Goal: Register for event/course

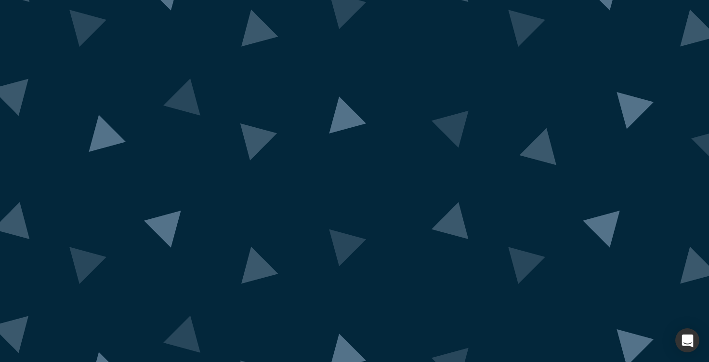
scroll to position [42, 0]
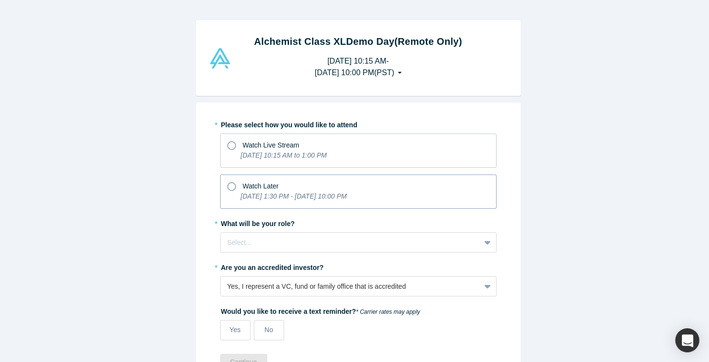
click at [243, 187] on span "Watch Later" at bounding box center [261, 186] width 36 height 8
click at [0, 0] on input "Watch Later [DATE] 1:30 PM - [DATE] 10:00 PM" at bounding box center [0, 0] width 0 height 0
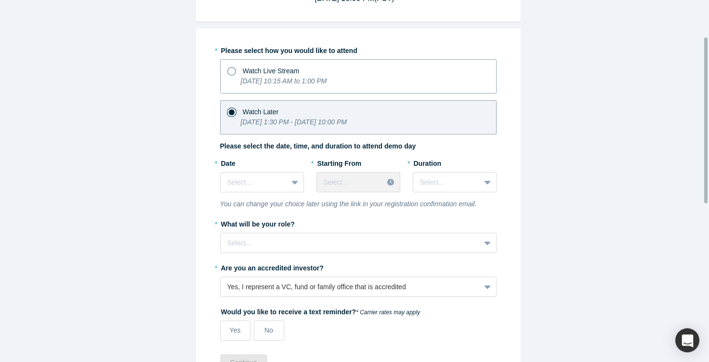
scroll to position [80, 0]
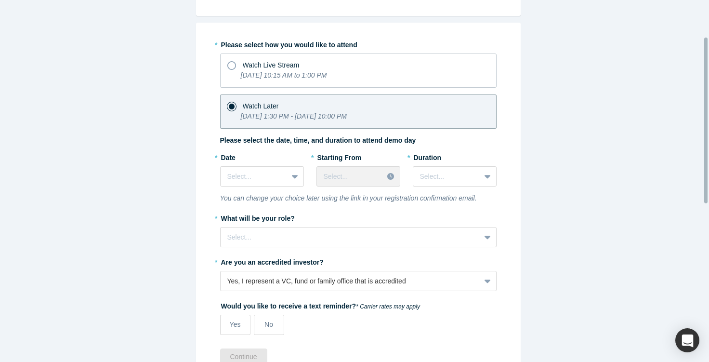
click at [255, 187] on div "* Date Select..." at bounding box center [262, 171] width 84 height 44
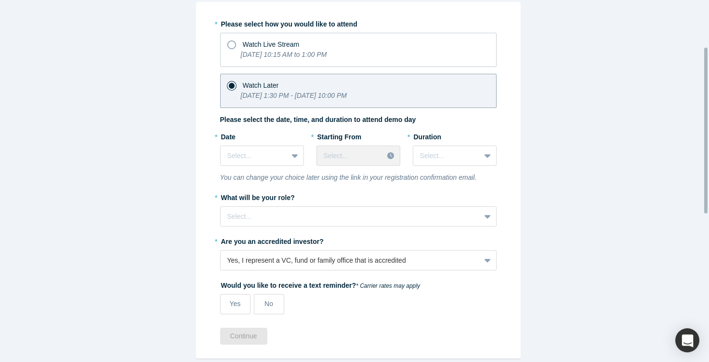
scroll to position [102, 0]
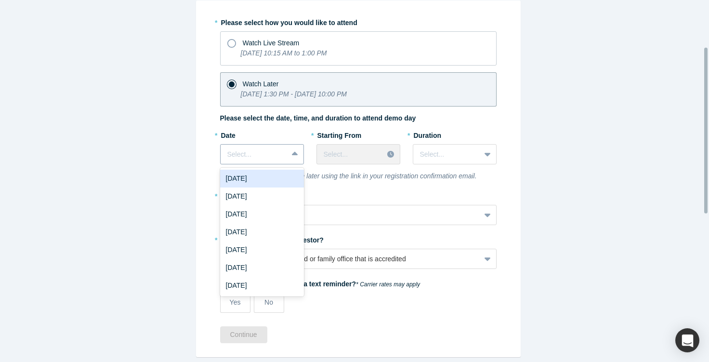
click at [266, 155] on div at bounding box center [253, 154] width 53 height 12
click at [173, 110] on div "Alchemist Class XL Demo Day (Remote Only) [DATE] 10:15 AM - [DATE] 10:00 PM ( P…" at bounding box center [358, 184] width 716 height 369
click at [237, 155] on div at bounding box center [254, 154] width 53 height 12
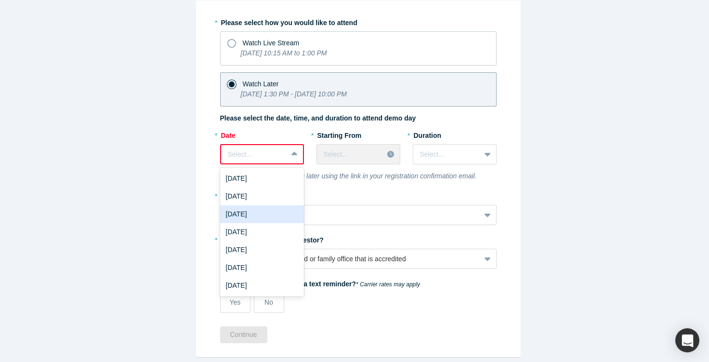
click at [262, 214] on div "[DATE]" at bounding box center [262, 214] width 84 height 18
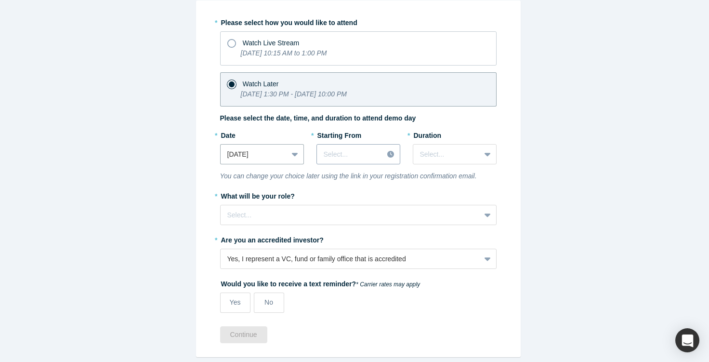
click at [354, 154] on div at bounding box center [350, 154] width 53 height 12
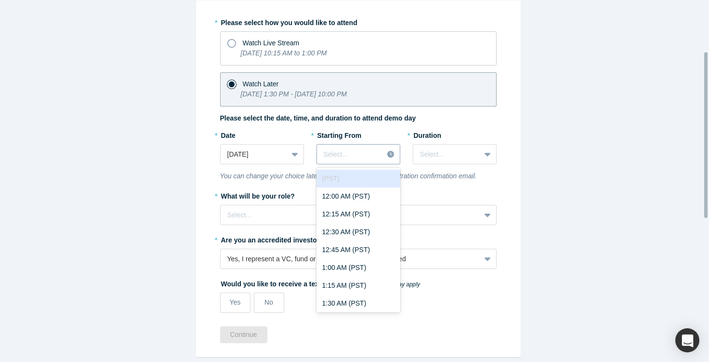
scroll to position [112, 0]
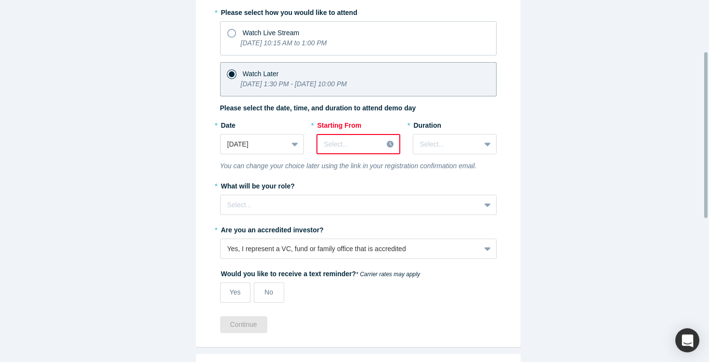
drag, startPoint x: 361, startPoint y: 156, endPoint x: 300, endPoint y: 176, distance: 64.4
click at [300, 176] on div "* Please select how you would like to attend Watch Live Stream [DATE] 10:15 AM …" at bounding box center [358, 156] width 277 height 305
click at [310, 174] on div "* Please select how you would like to attend Watch Live Stream [DATE] 10:15 AM …" at bounding box center [358, 156] width 277 height 305
click at [342, 146] on div at bounding box center [350, 144] width 52 height 12
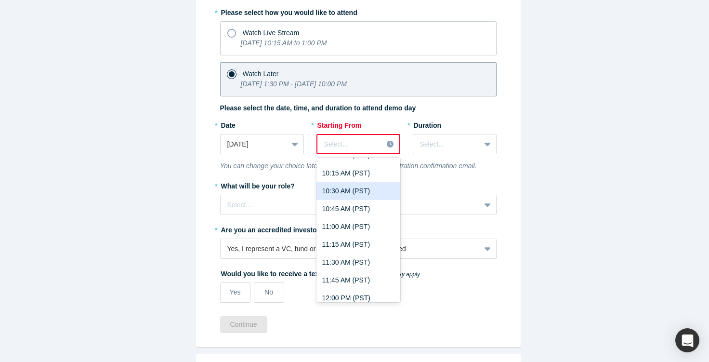
scroll to position [724, 0]
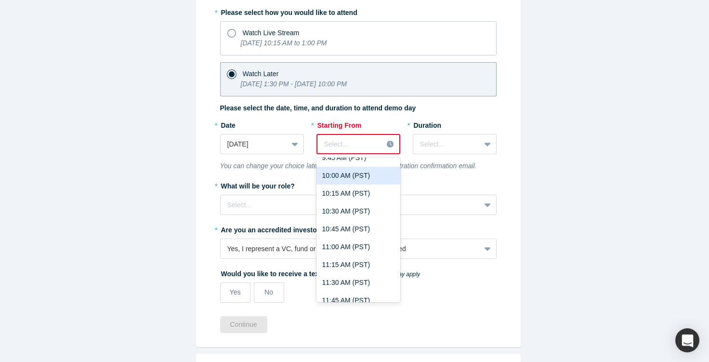
click at [345, 176] on div "10:00 AM (PST)" at bounding box center [359, 176] width 84 height 18
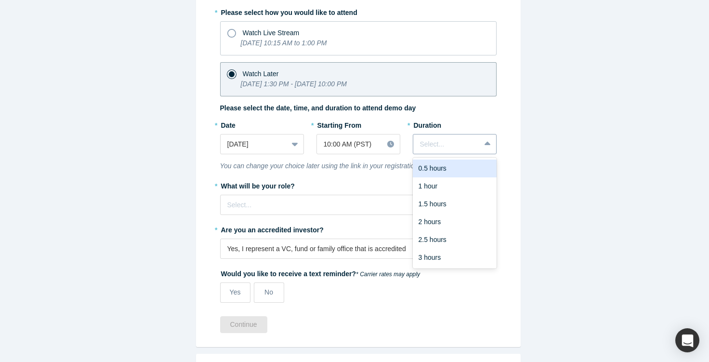
click at [416, 150] on div "Select..." at bounding box center [446, 144] width 67 height 16
click at [422, 257] on div "3 hours" at bounding box center [455, 258] width 84 height 18
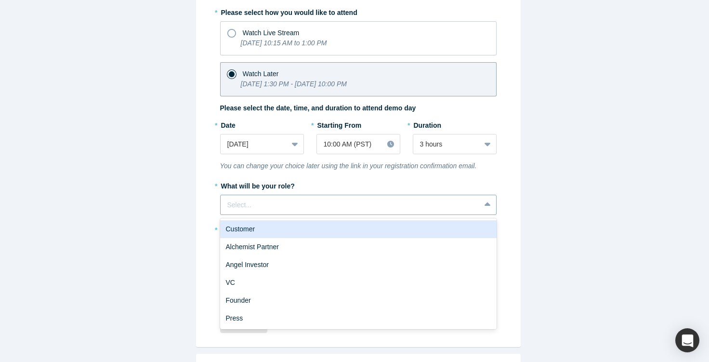
click at [363, 205] on div at bounding box center [350, 205] width 246 height 12
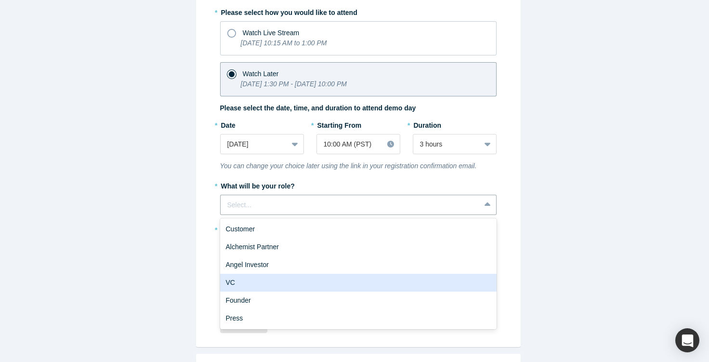
click at [284, 278] on div "VC" at bounding box center [358, 283] width 277 height 18
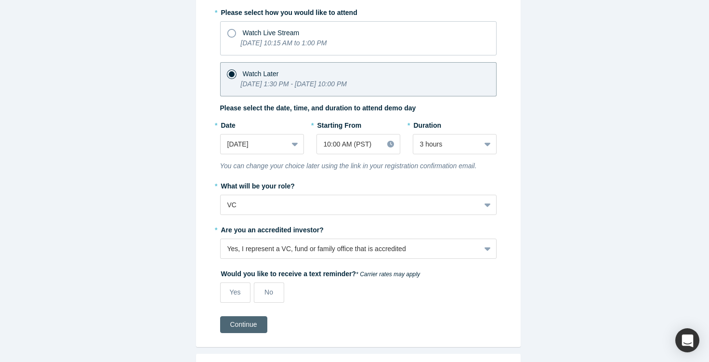
click at [254, 331] on button "Continue" at bounding box center [243, 324] width 47 height 17
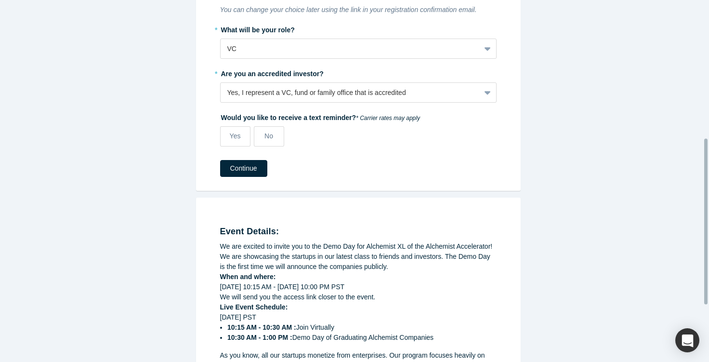
scroll to position [318, 0]
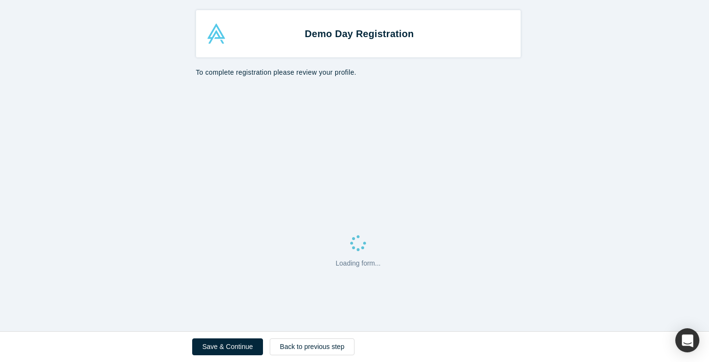
select select "US"
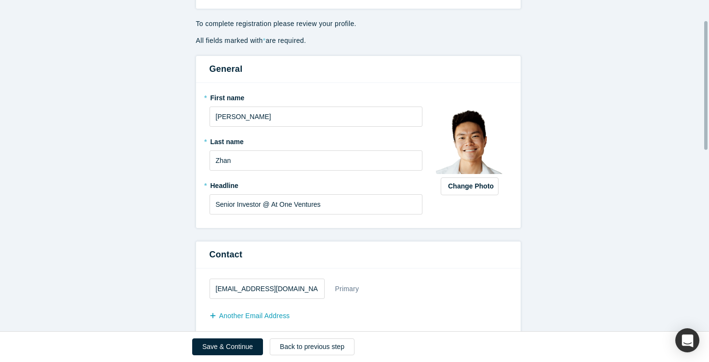
scroll to position [53, 0]
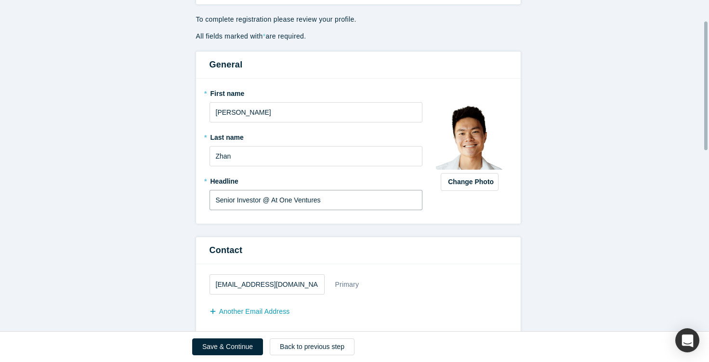
drag, startPoint x: 256, startPoint y: 198, endPoint x: 148, endPoint y: 193, distance: 108.5
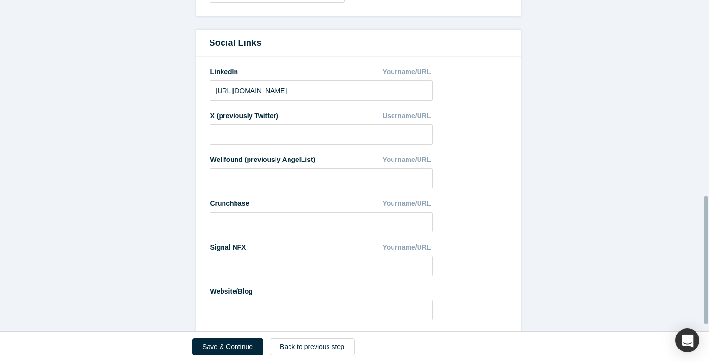
scroll to position [503, 0]
type input "Principal @ At One Ventures"
click at [222, 351] on button "Save & Continue" at bounding box center [227, 346] width 71 height 17
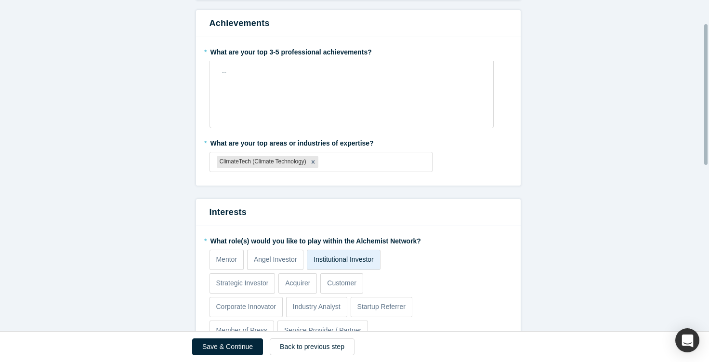
scroll to position [53, 0]
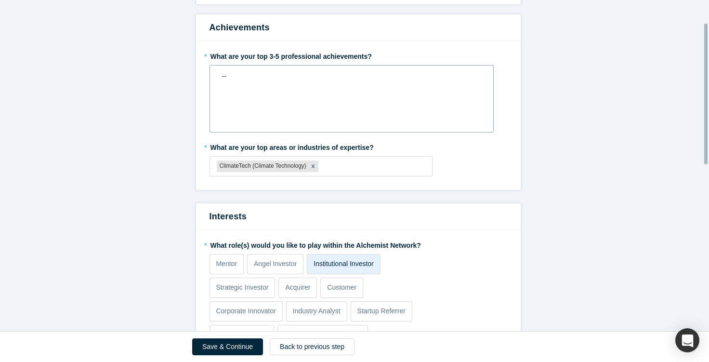
click at [245, 119] on div "--" at bounding box center [352, 98] width 284 height 67
click at [225, 344] on button "Save & Continue" at bounding box center [227, 346] width 71 height 17
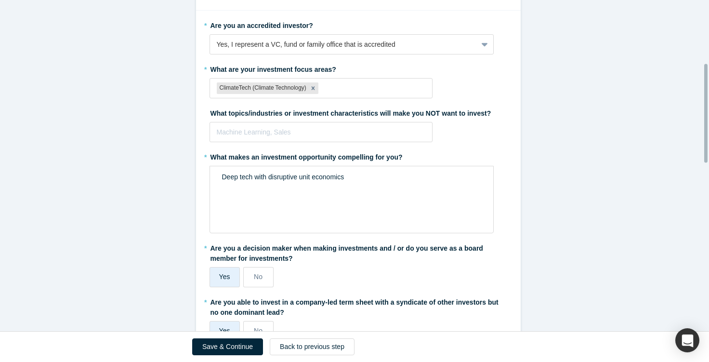
scroll to position [211, 0]
click at [227, 347] on button "Save & Continue" at bounding box center [227, 346] width 71 height 17
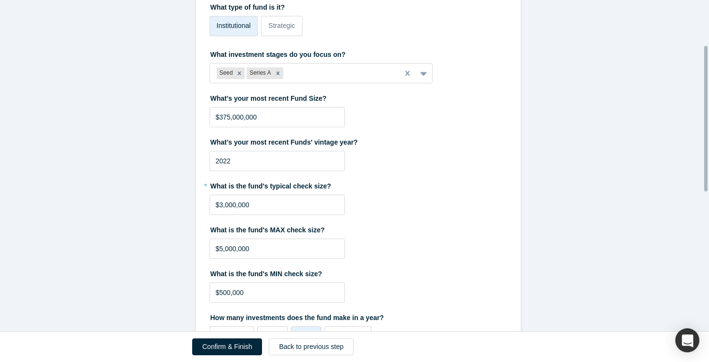
scroll to position [140, 0]
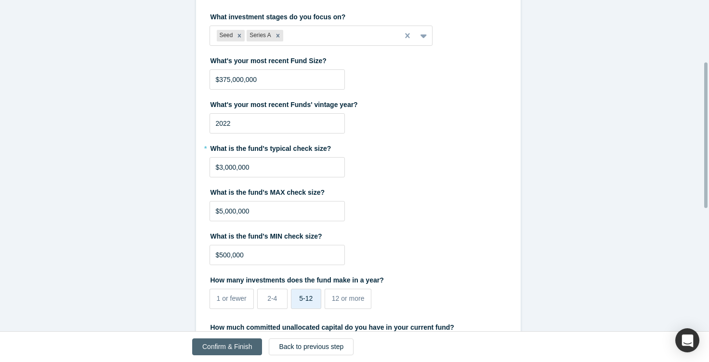
click at [234, 345] on button "Confirm & Finish" at bounding box center [227, 346] width 70 height 17
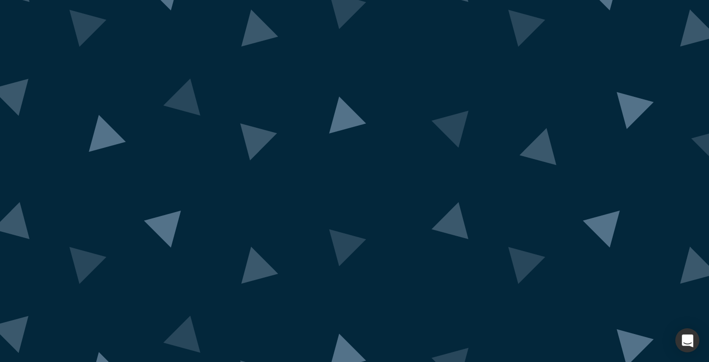
scroll to position [68, 0]
